Goal: Unclear

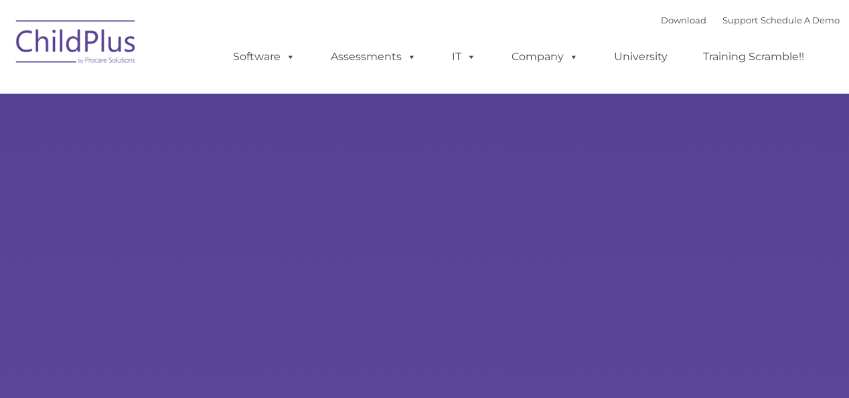
select select "MEDIUM"
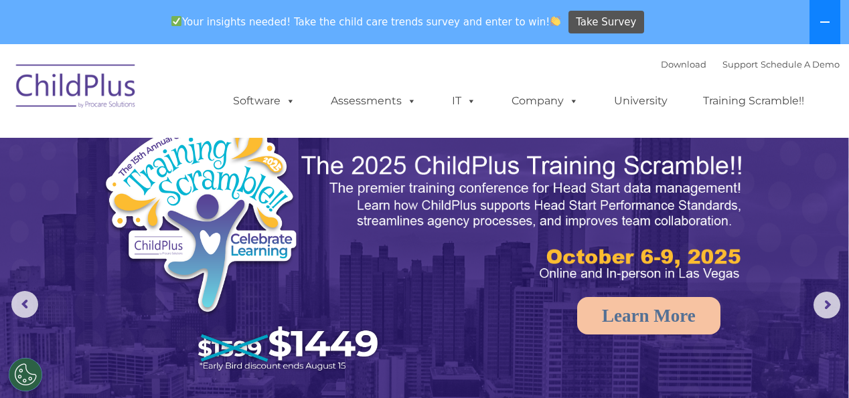
click at [819, 25] on icon at bounding box center [824, 22] width 11 height 11
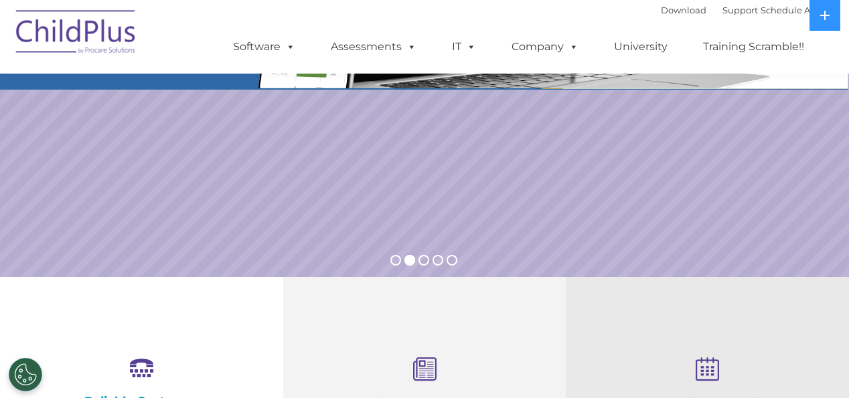
scroll to position [236, 0]
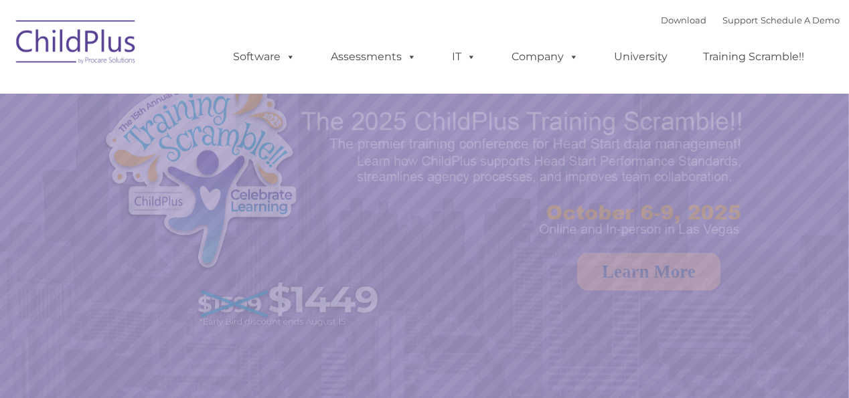
select select "MEDIUM"
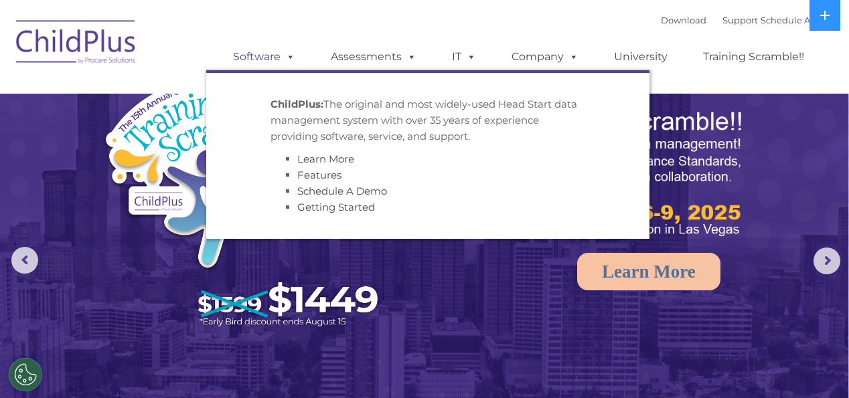
click at [294, 61] on span at bounding box center [287, 56] width 15 height 13
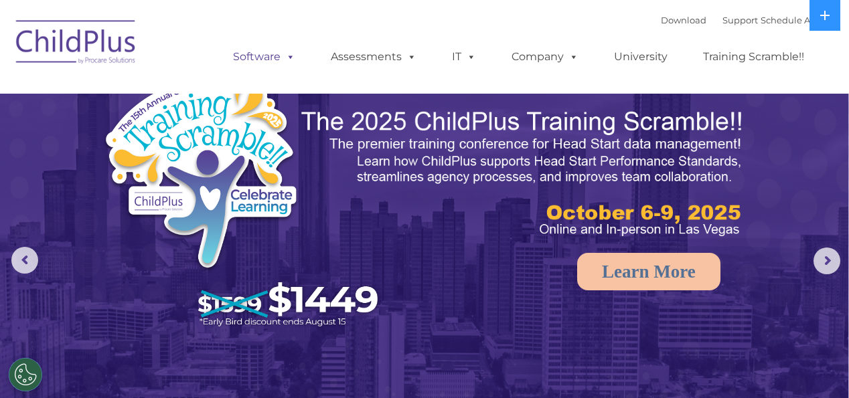
click at [294, 61] on span at bounding box center [287, 56] width 15 height 13
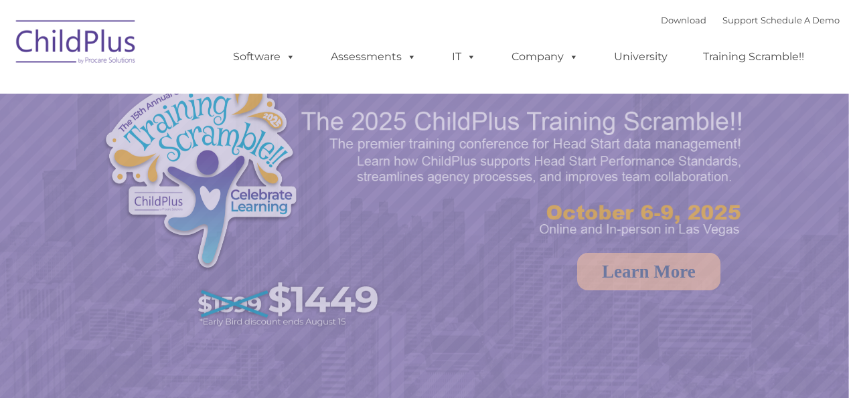
select select "MEDIUM"
